Goal: Transaction & Acquisition: Book appointment/travel/reservation

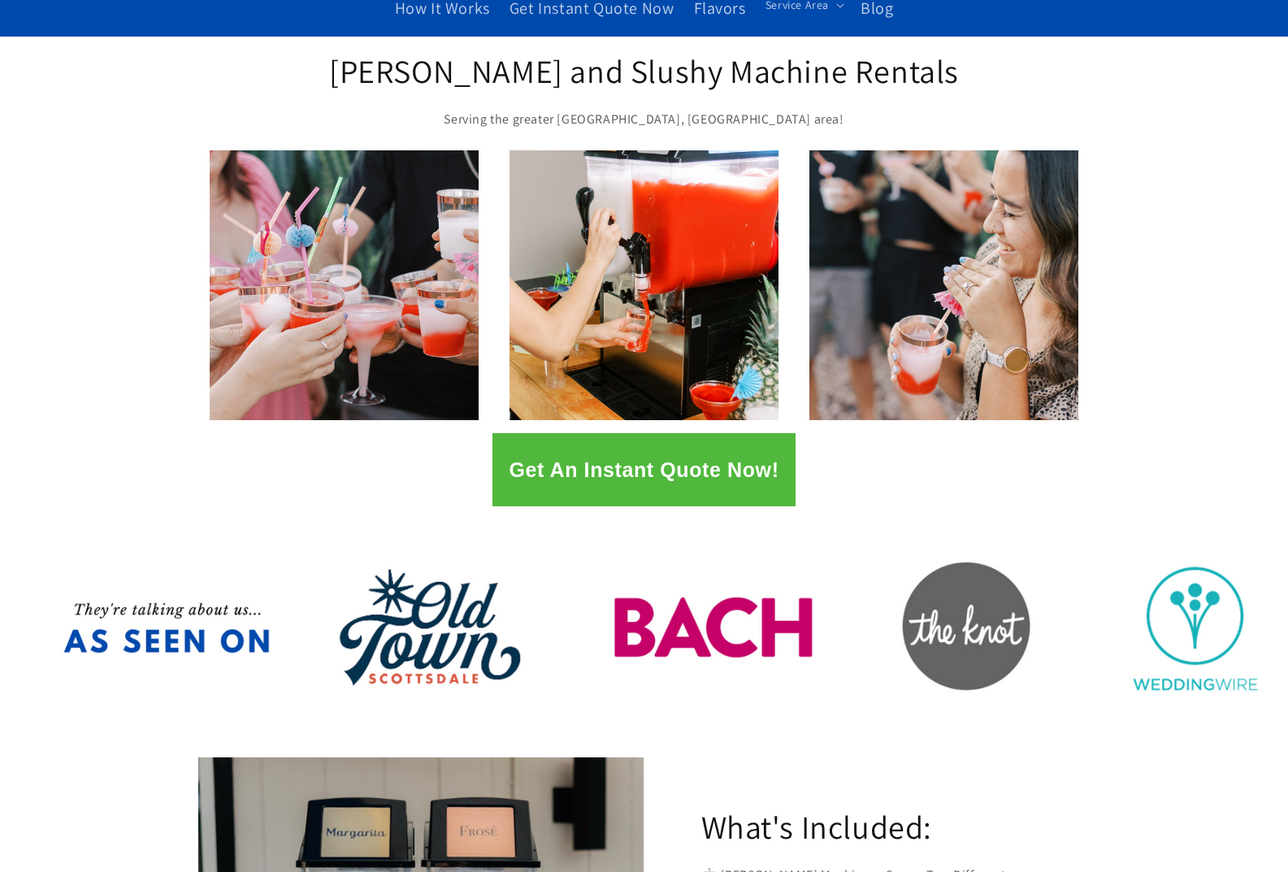
scroll to position [406, 0]
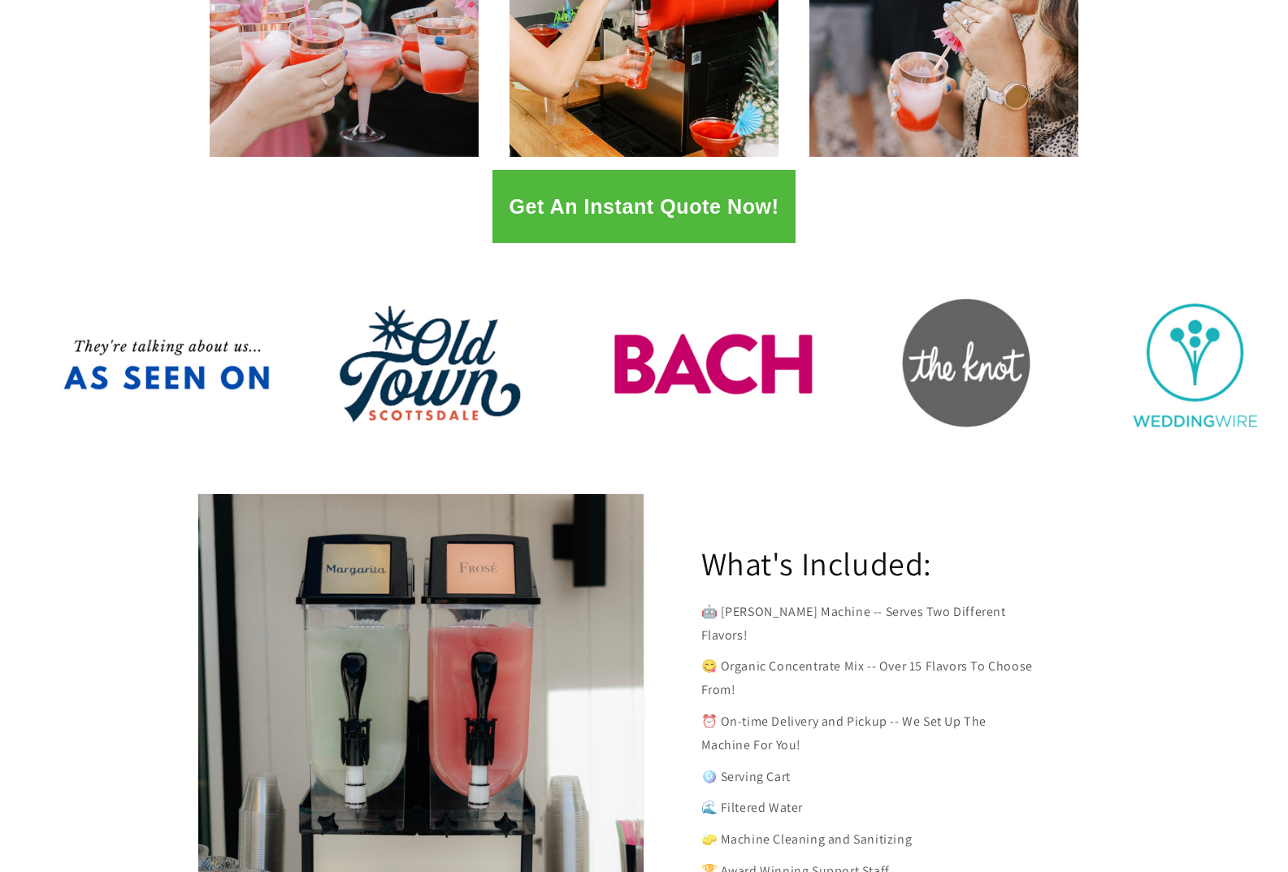
click at [790, 369] on div at bounding box center [644, 368] width 975 height 179
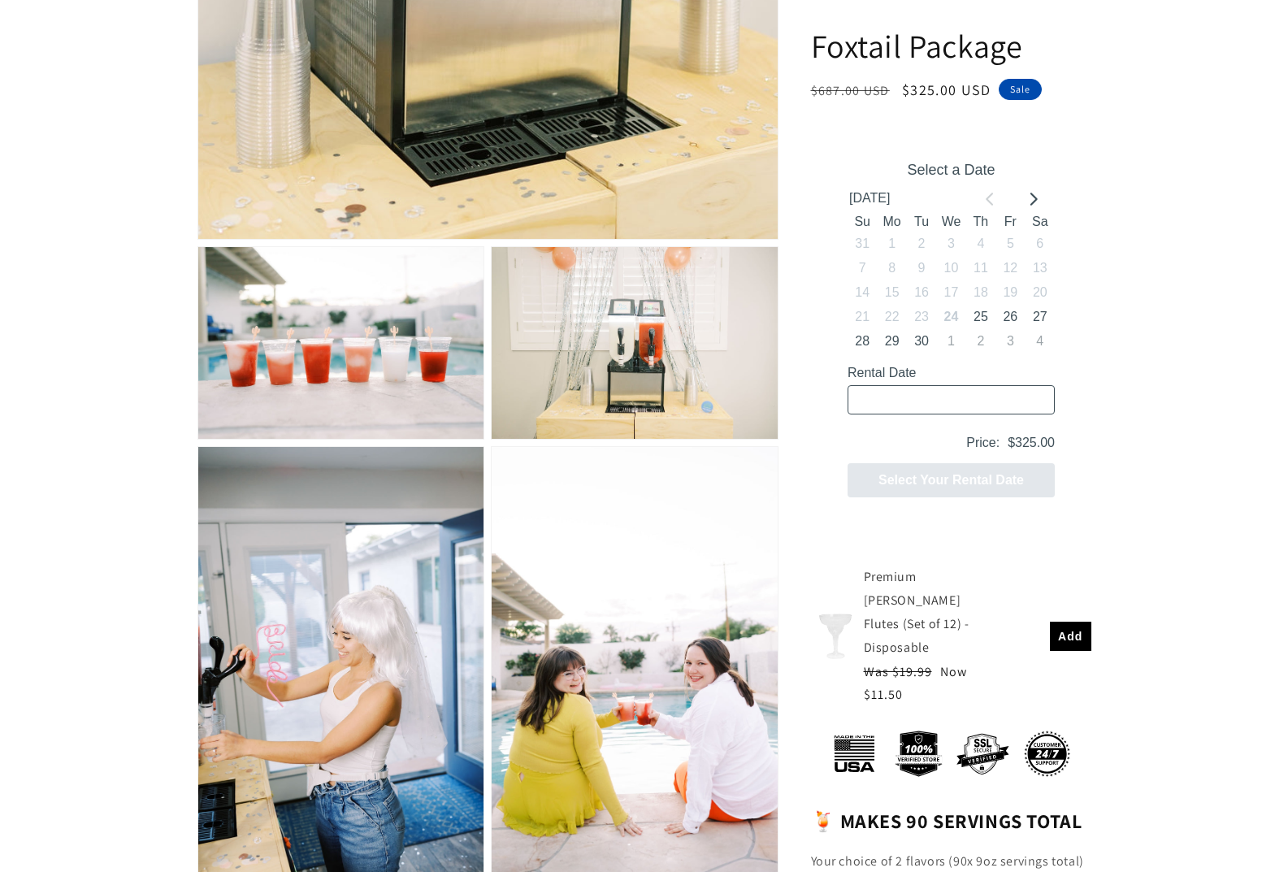
scroll to position [813, 0]
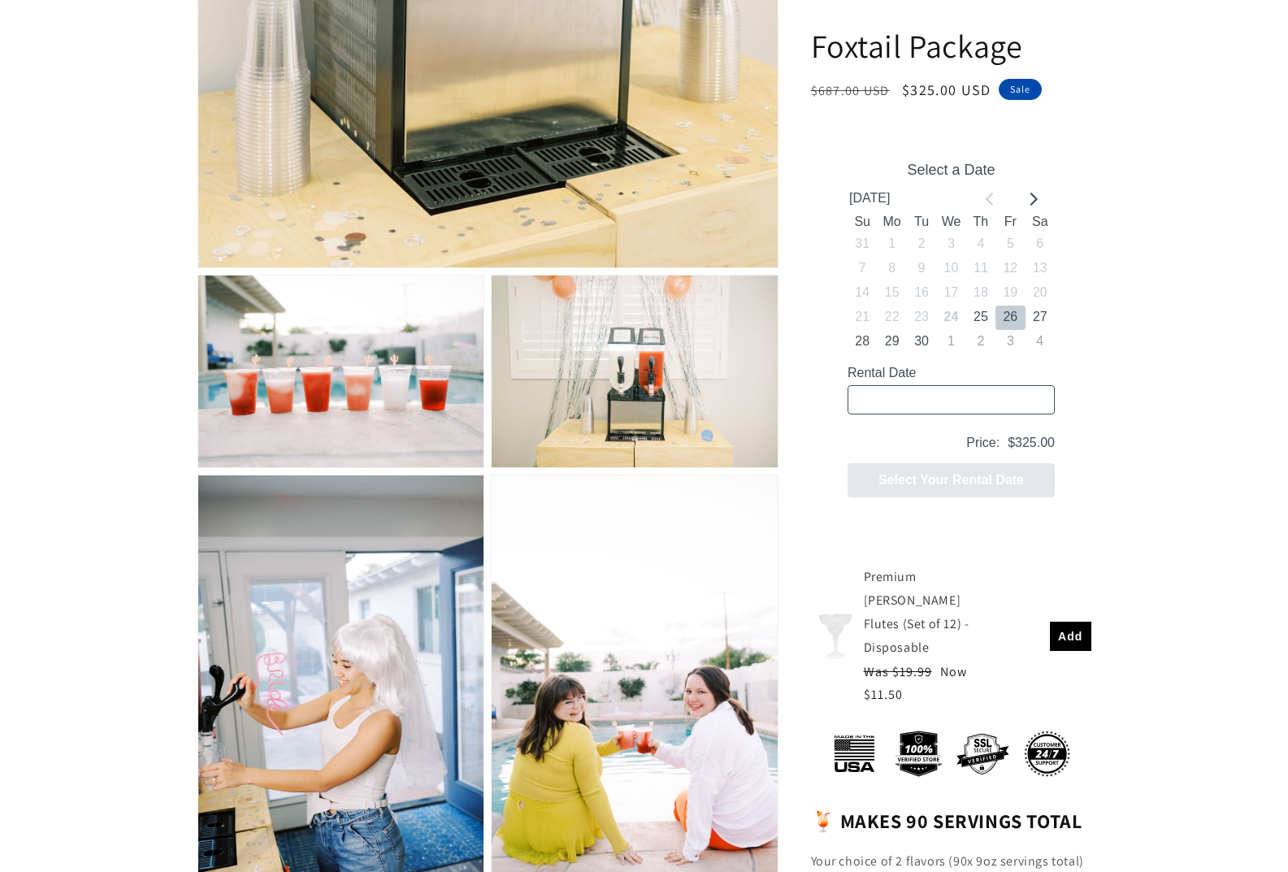
click at [1016, 324] on button "26" at bounding box center [1009, 318] width 29 height 24
click at [1035, 314] on button "27" at bounding box center [1039, 318] width 29 height 24
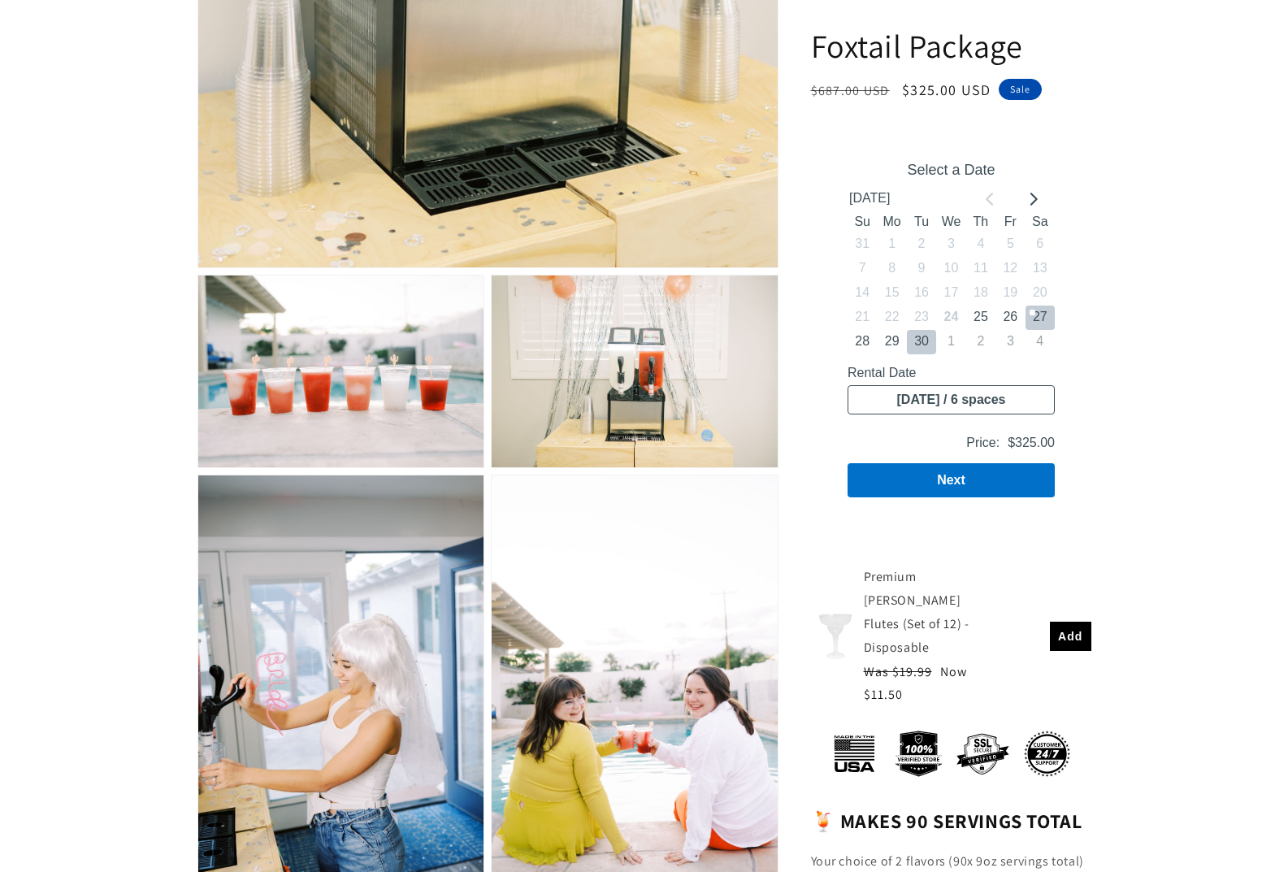
click at [931, 342] on button "30" at bounding box center [920, 342] width 29 height 24
click at [903, 342] on button "29" at bounding box center [890, 342] width 29 height 24
click at [868, 345] on button "28" at bounding box center [861, 342] width 29 height 24
type input "[DATE] / 6 spaces"
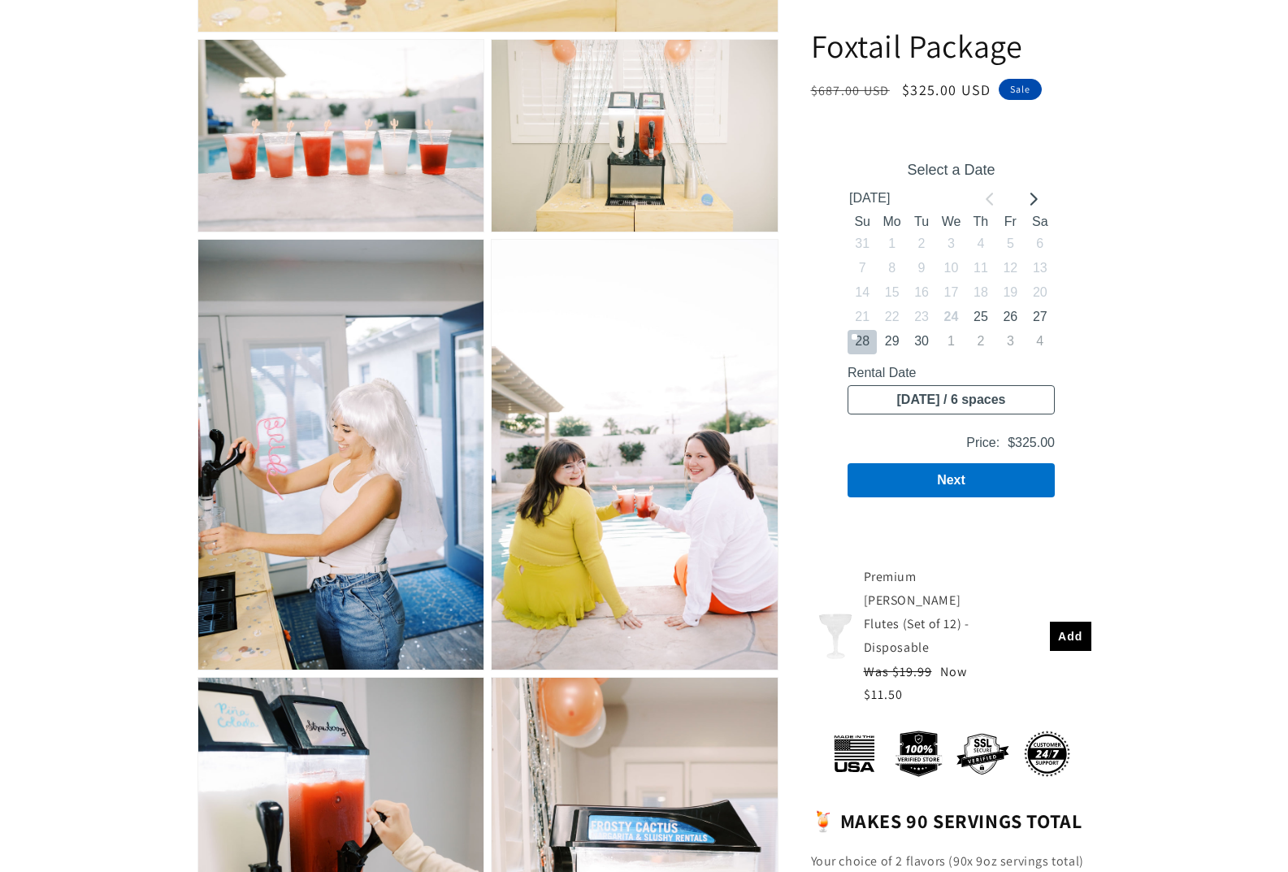
scroll to position [1056, 0]
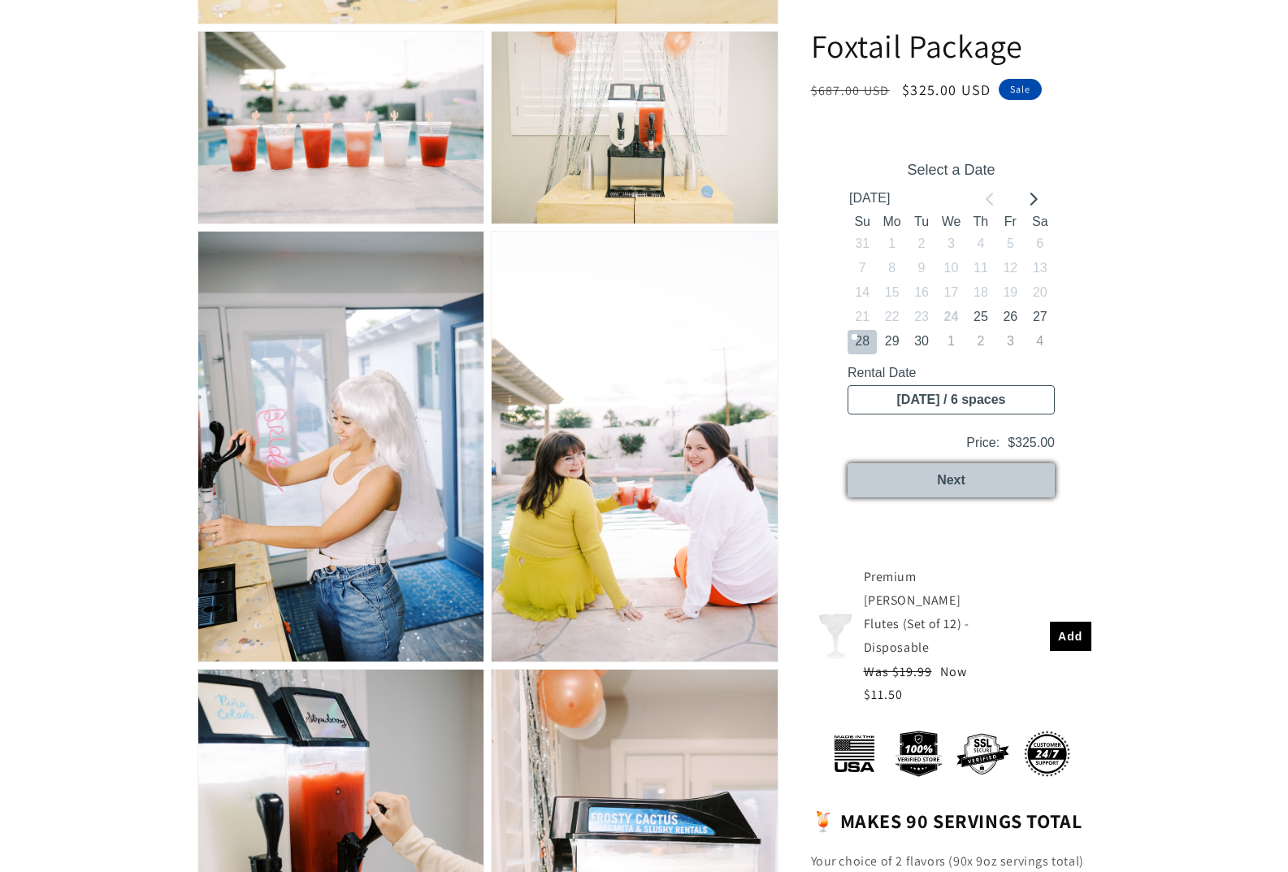
click at [988, 466] on button "Next" at bounding box center [950, 480] width 207 height 34
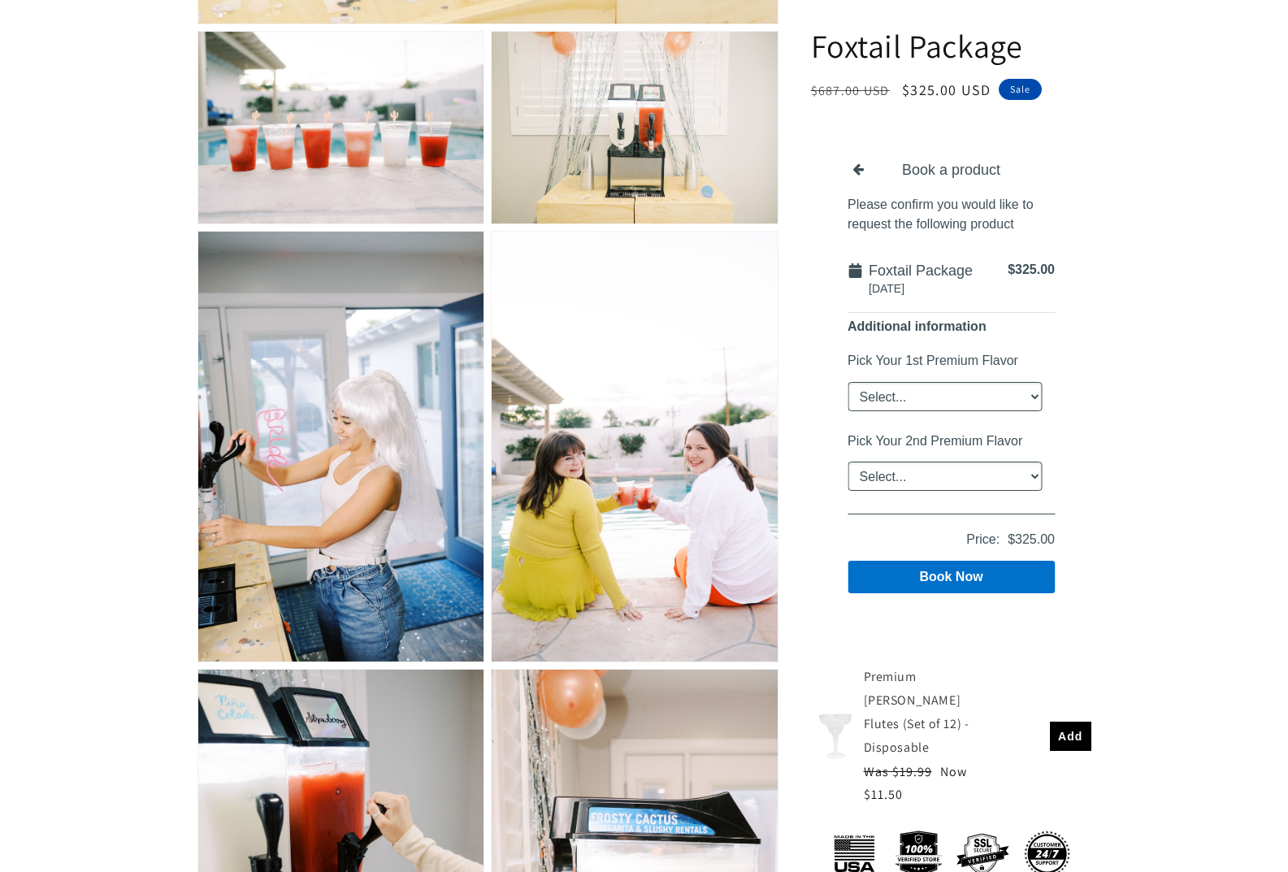
click at [1009, 395] on select "Select... Classic [PERSON_NAME] Strawberry King Cake Daiquiri Apple Cider Summe…" at bounding box center [944, 396] width 194 height 29
select select "Strawberry"
click at [847, 382] on select "Select... Classic [PERSON_NAME] Strawberry King Cake Daiquiri Apple Cider Summe…" at bounding box center [944, 396] width 194 height 29
click at [995, 452] on div "Pick Your 2nd Premium Flavor Select... Classic [PERSON_NAME] Strawberry King Ca…" at bounding box center [944, 467] width 194 height 67
click at [991, 471] on select "Select... Classic [PERSON_NAME] Strawberry King Cake Daiquiri Apple Cider Summe…" at bounding box center [944, 476] width 194 height 29
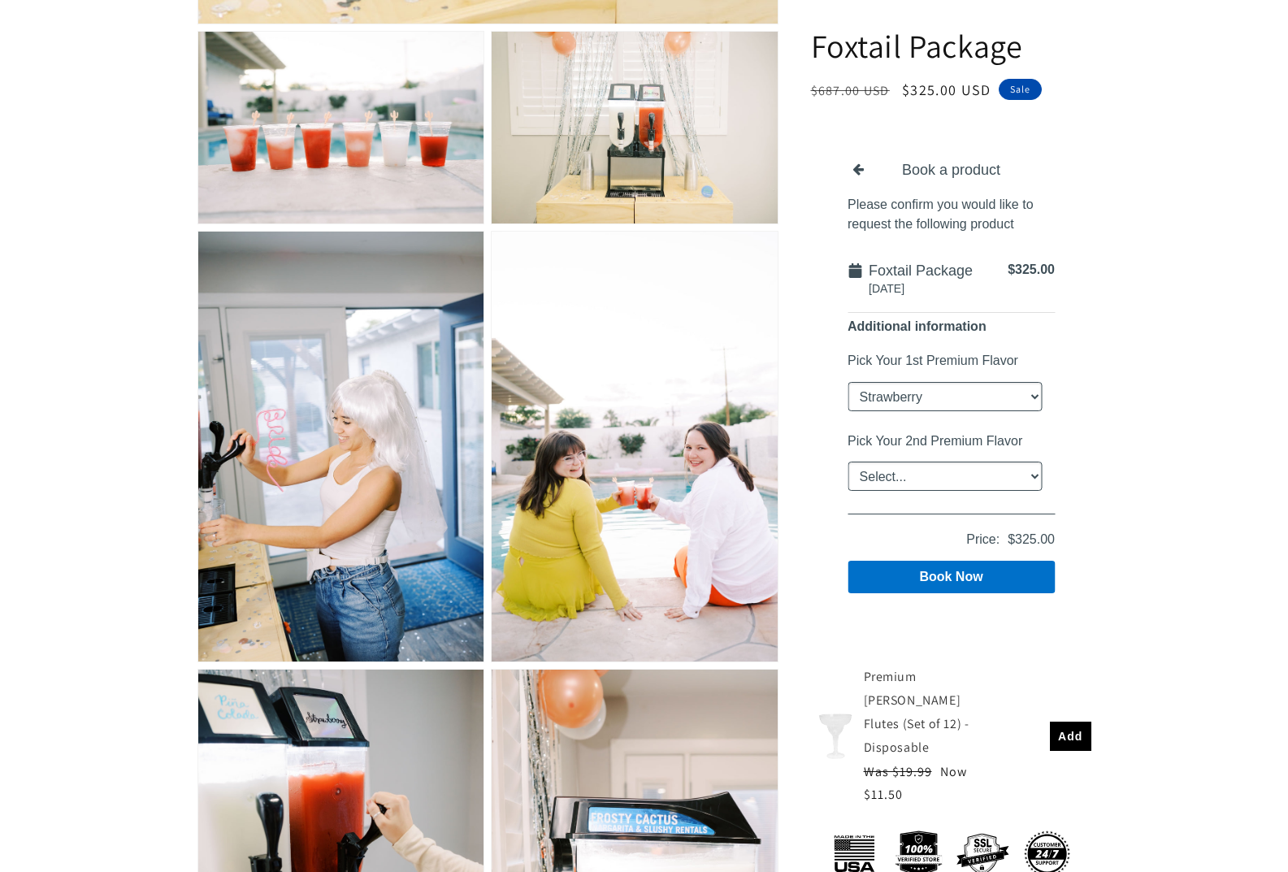
select select "Painkiller"
click at [847, 462] on select "Select... Classic [PERSON_NAME] Strawberry King Cake Daiquiri Apple Cider Summe…" at bounding box center [944, 476] width 194 height 29
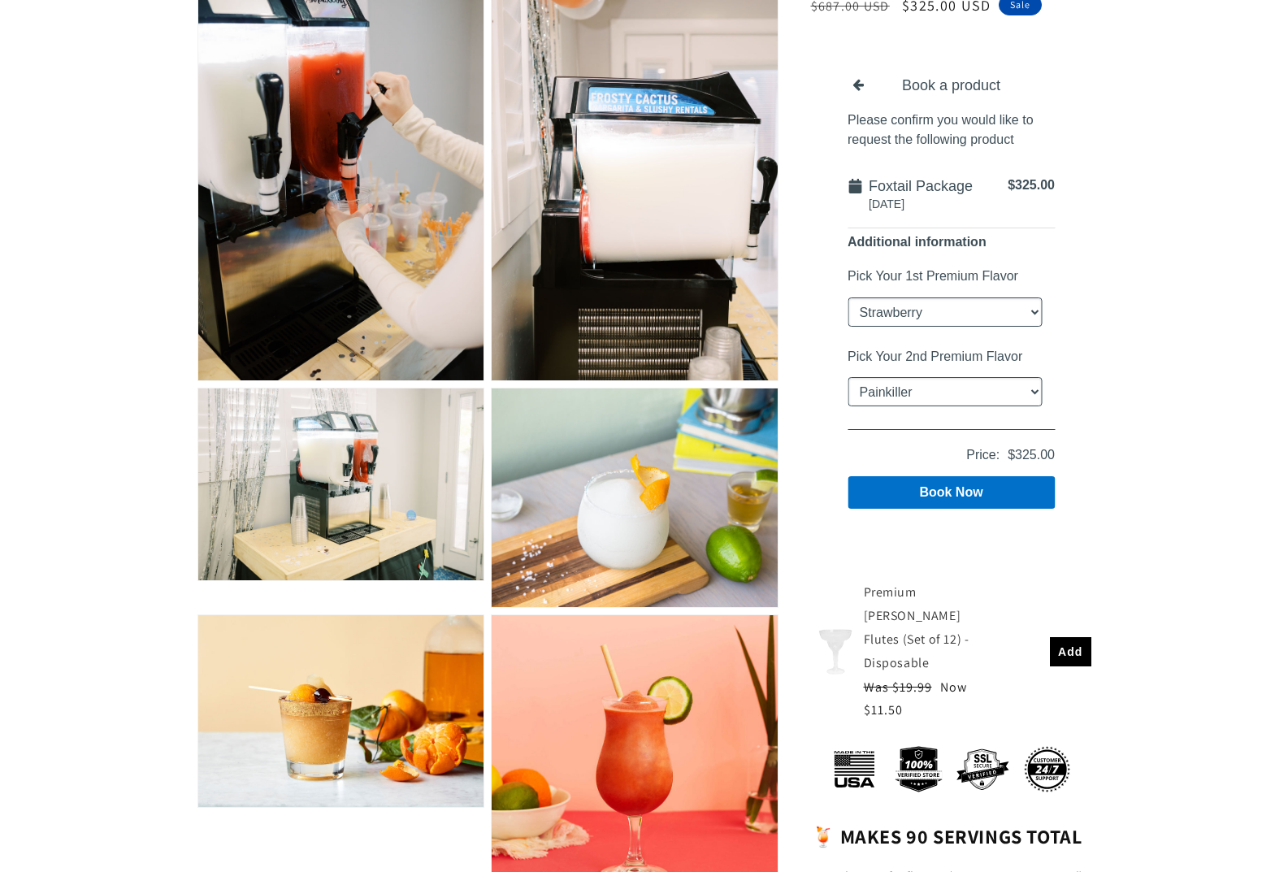
scroll to position [1707, 0]
